Goal: Transaction & Acquisition: Purchase product/service

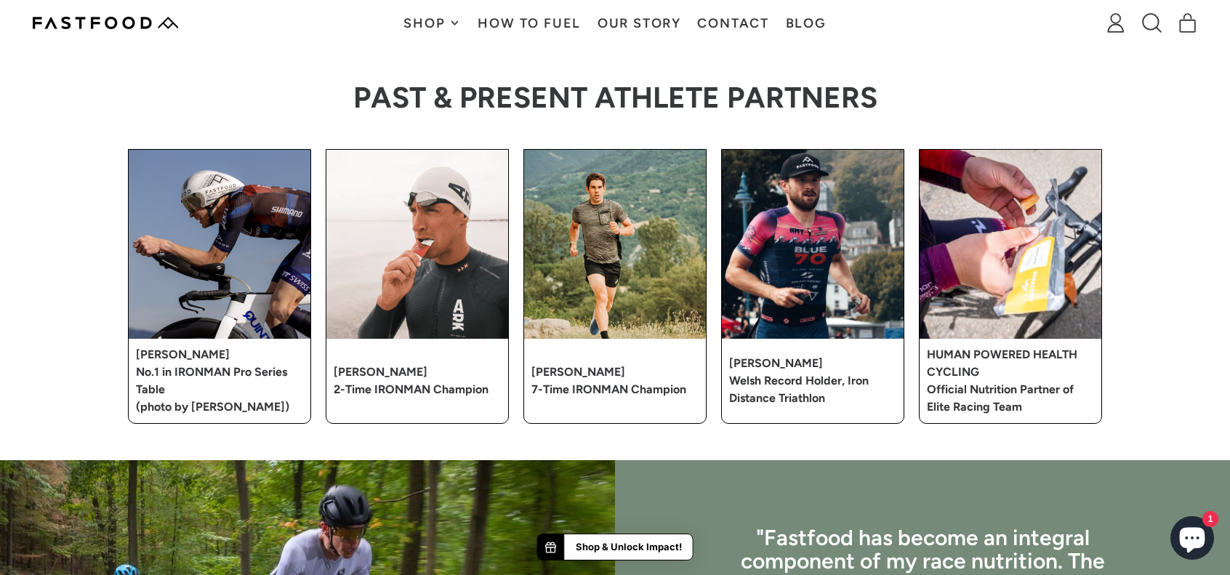
scroll to position [3033, 0]
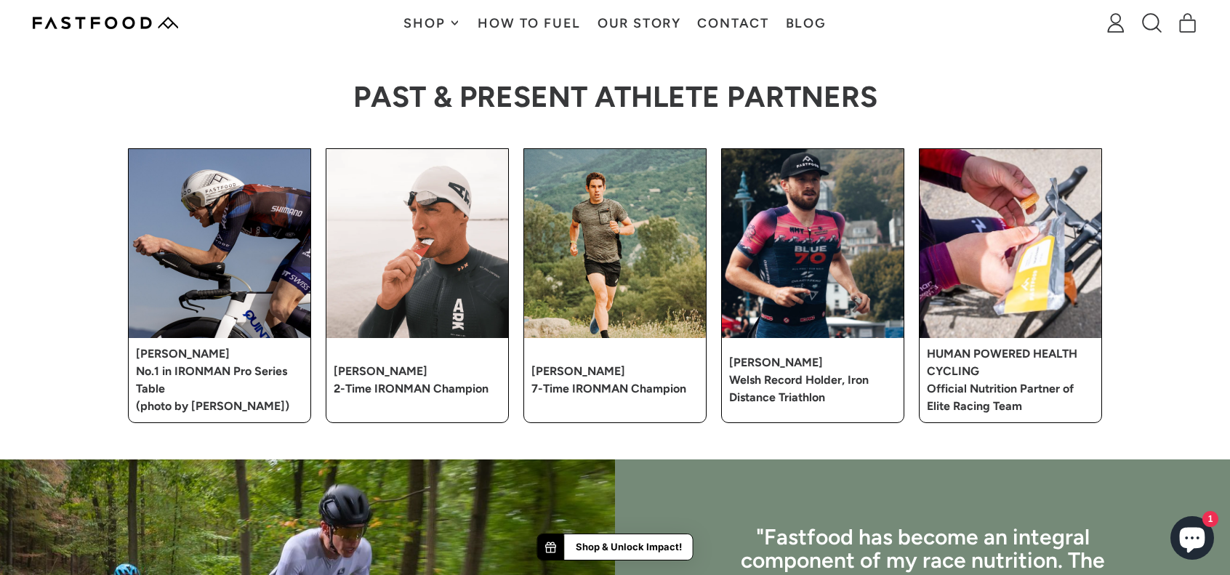
click at [509, 28] on link "How To Fuel" at bounding box center [529, 23] width 119 height 46
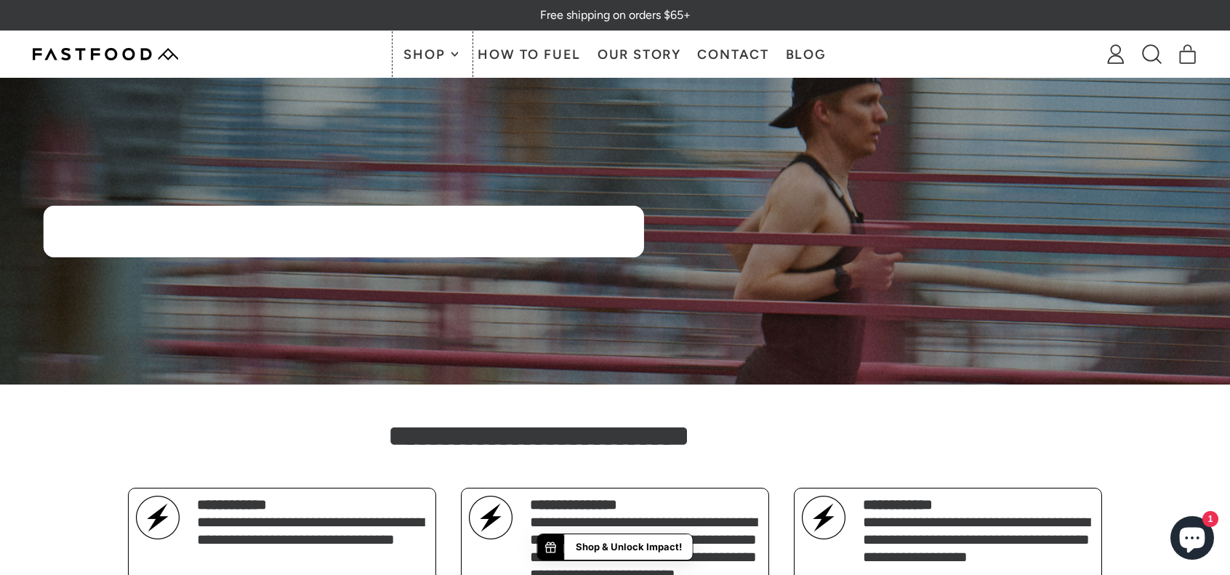
click at [422, 59] on span "Shop" at bounding box center [426, 54] width 45 height 13
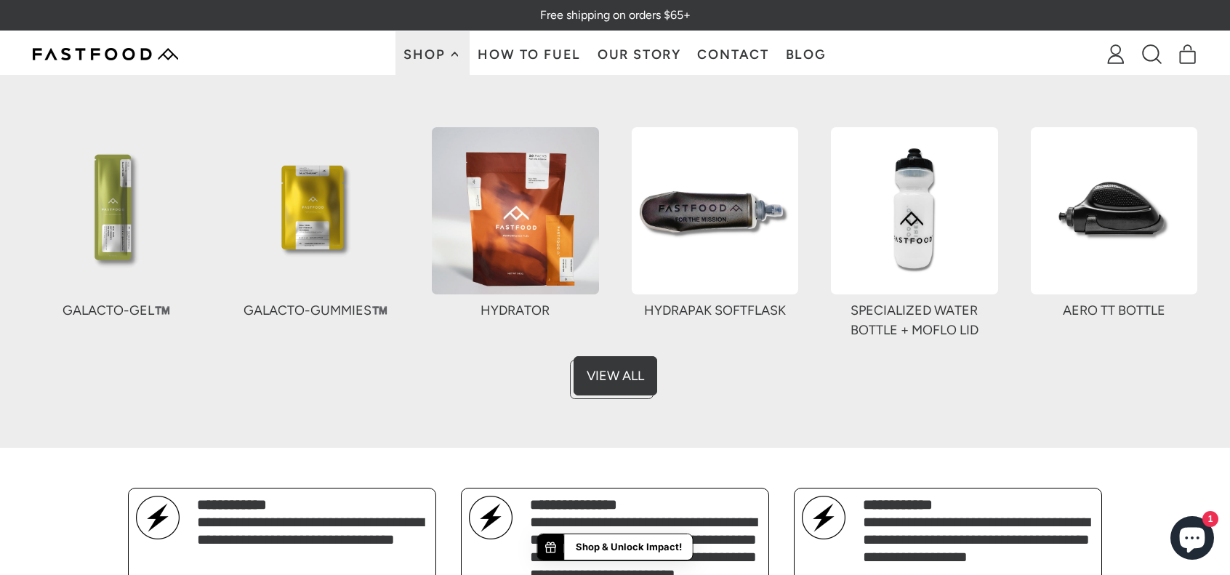
click at [326, 210] on img at bounding box center [316, 210] width 167 height 167
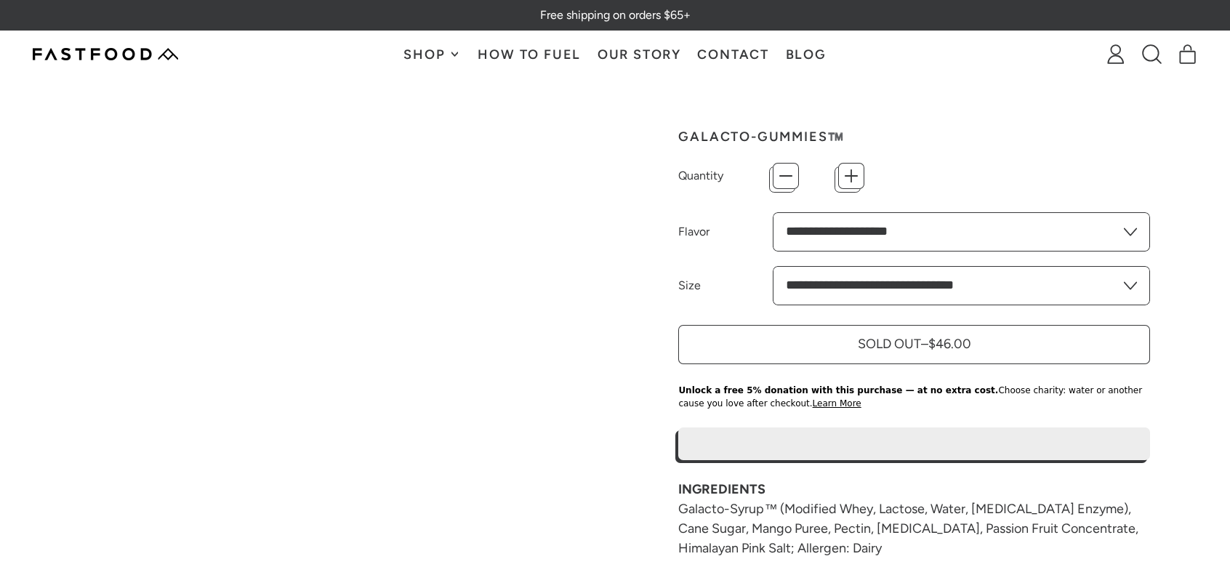
type input "*"
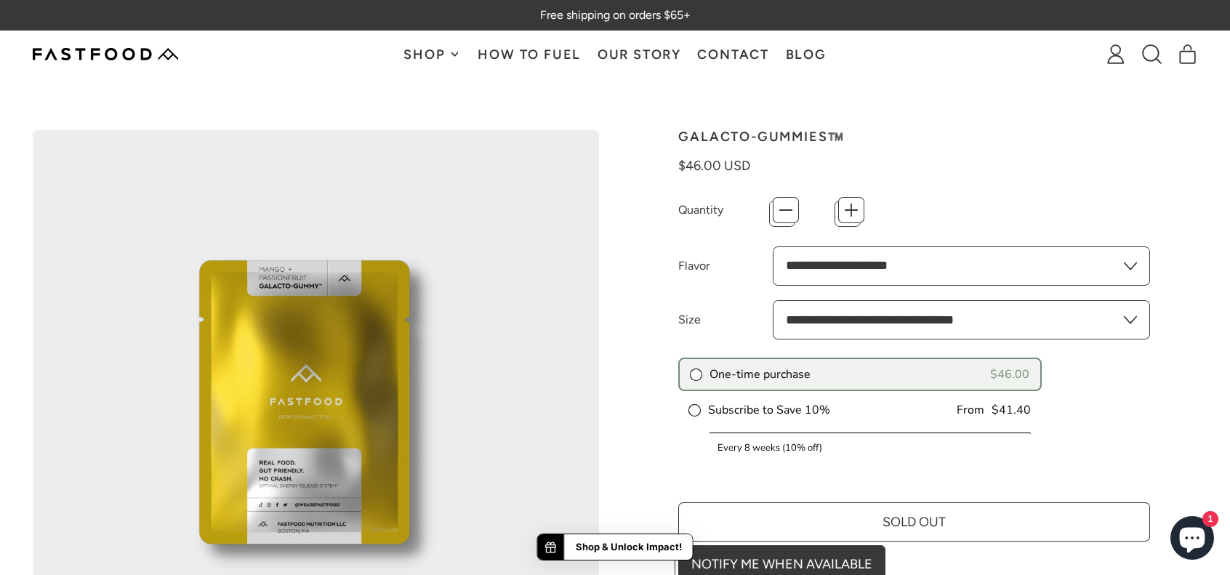
click at [131, 56] on img at bounding box center [105, 54] width 145 height 12
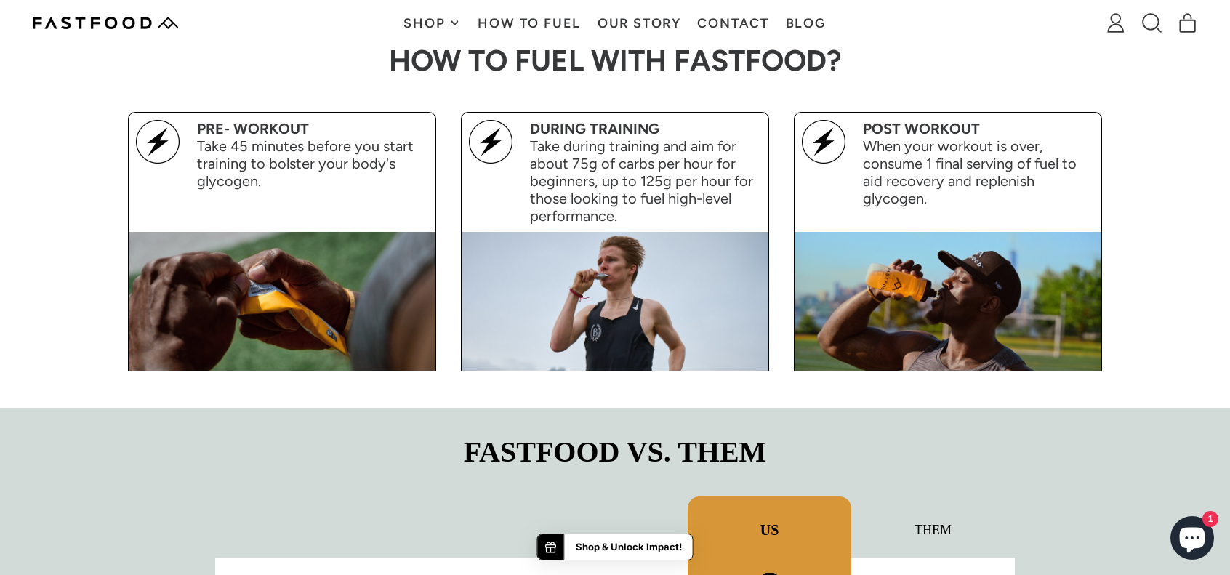
scroll to position [1607, 0]
